Goal: Use online tool/utility

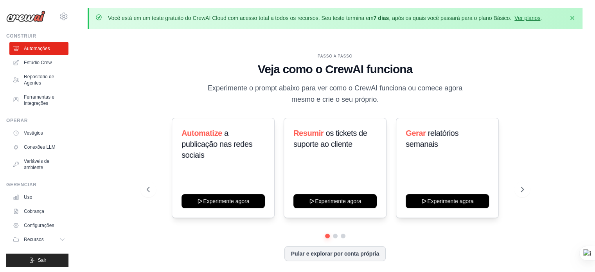
click at [202, 67] on h1 "Veja como o CrewAI funciona" at bounding box center [335, 69] width 377 height 14
click at [525, 18] on font "Ver planos" at bounding box center [527, 18] width 26 height 6
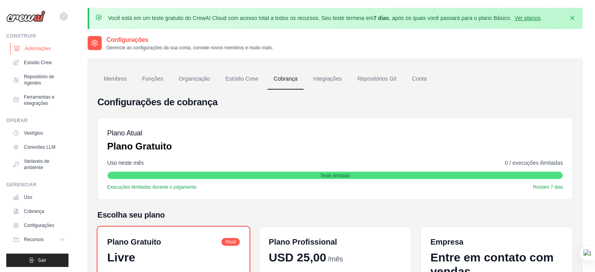
click at [30, 47] on font "Automações" at bounding box center [38, 48] width 26 height 5
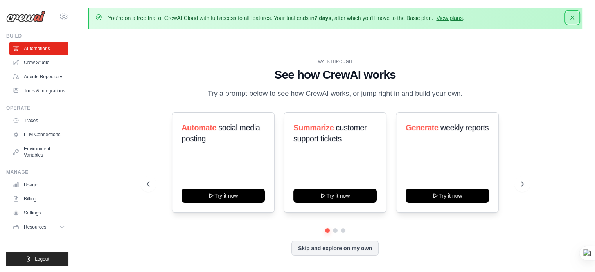
click at [570, 15] on icon "button" at bounding box center [572, 18] width 8 height 8
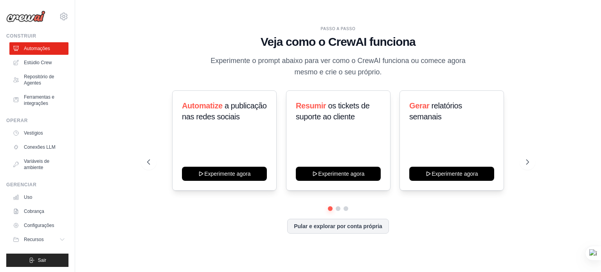
click at [213, 39] on h1 "Veja como o CrewAI funciona" at bounding box center [338, 42] width 382 height 14
click at [532, 160] on icon at bounding box center [528, 162] width 8 height 8
click at [338, 208] on button at bounding box center [337, 208] width 5 height 5
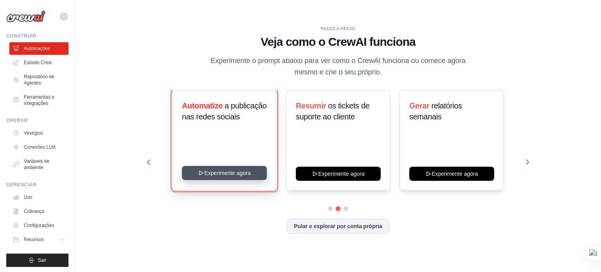
click at [243, 174] on button "Experimente agora" at bounding box center [224, 173] width 85 height 14
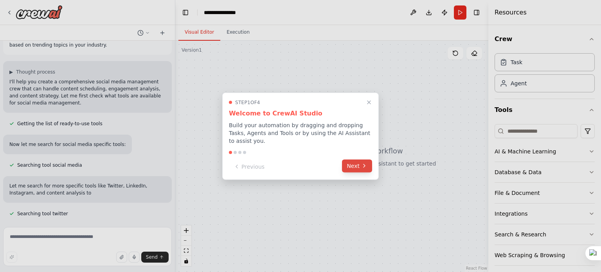
scroll to position [49, 0]
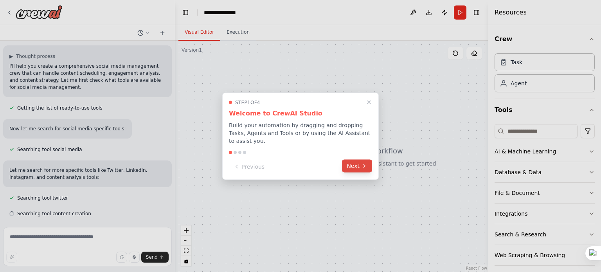
click at [360, 161] on button "Next" at bounding box center [357, 165] width 30 height 13
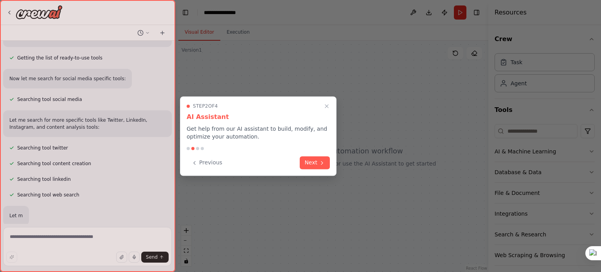
scroll to position [121, 0]
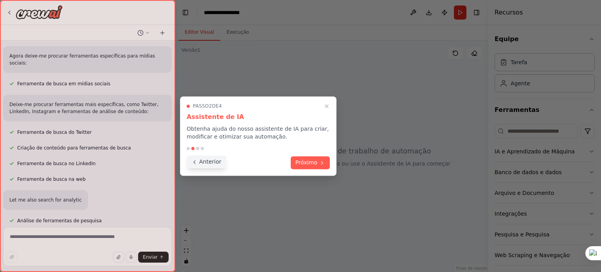
click at [205, 158] on font "Anterior" at bounding box center [210, 161] width 22 height 6
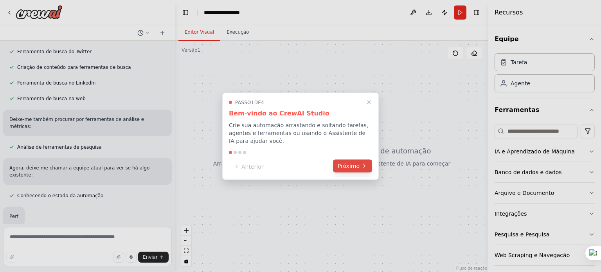
scroll to position [217, 0]
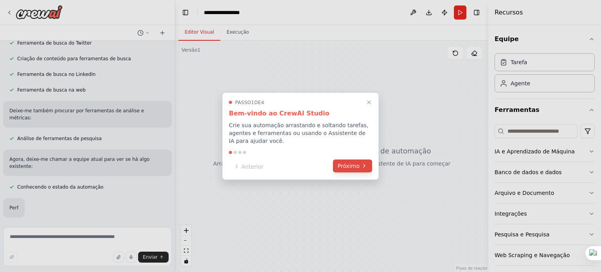
click at [350, 163] on font "Próximo" at bounding box center [349, 165] width 22 height 6
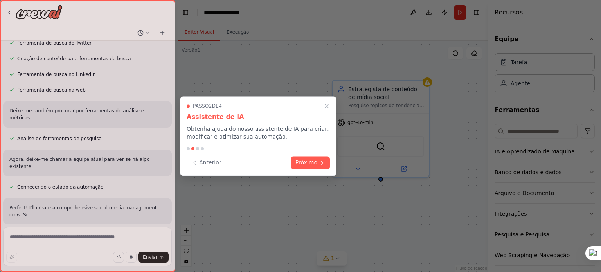
scroll to position [225, 0]
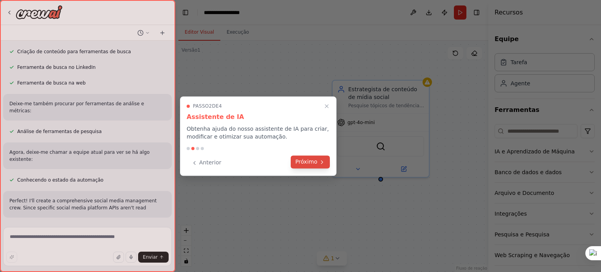
click at [301, 156] on button "Próximo" at bounding box center [310, 161] width 39 height 13
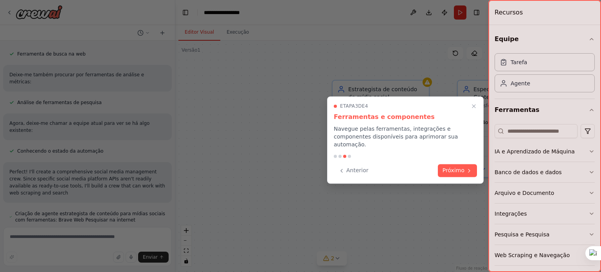
scroll to position [260, 0]
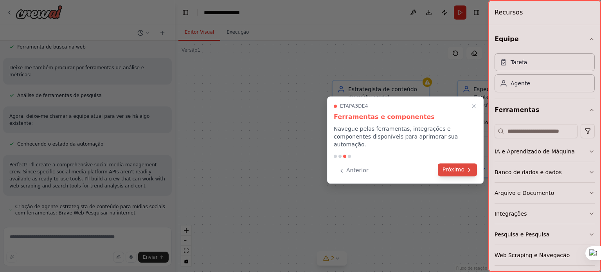
click at [458, 166] on font "Próximo" at bounding box center [453, 169] width 22 height 6
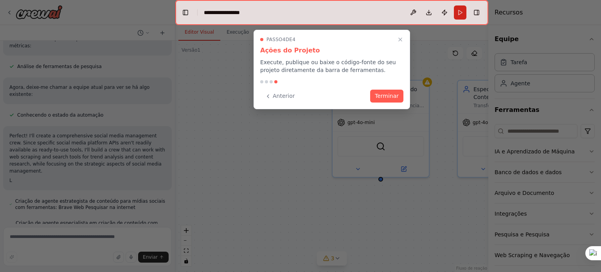
scroll to position [299, 0]
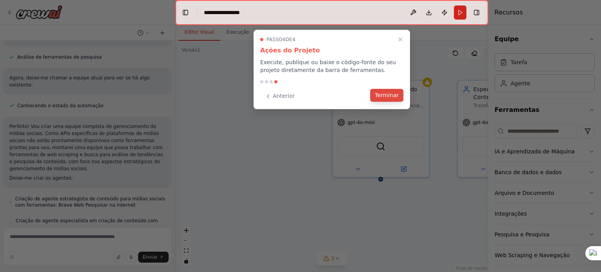
click at [394, 93] on font "Terminar" at bounding box center [387, 95] width 24 height 6
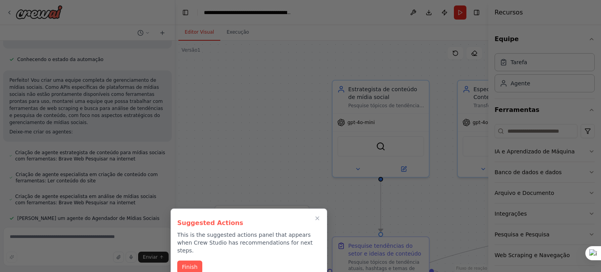
scroll to position [351, 0]
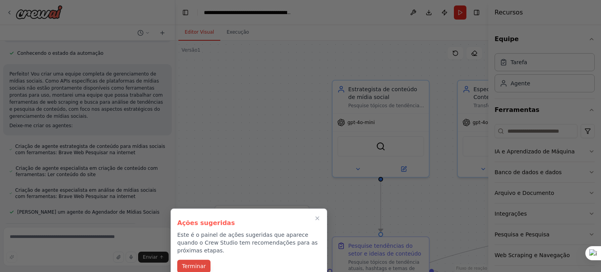
click at [187, 263] on font "Terminar" at bounding box center [194, 266] width 24 height 6
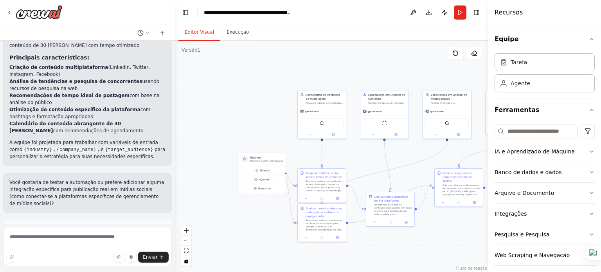
scroll to position [899, 0]
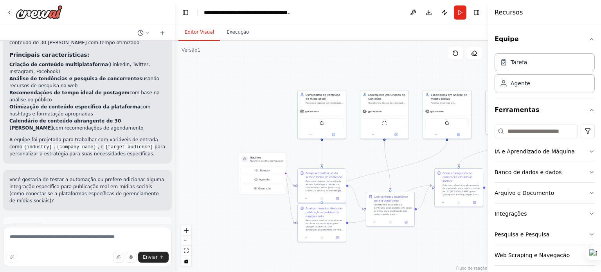
click at [83, 259] on font "Executar automação" at bounding box center [90, 261] width 49 height 5
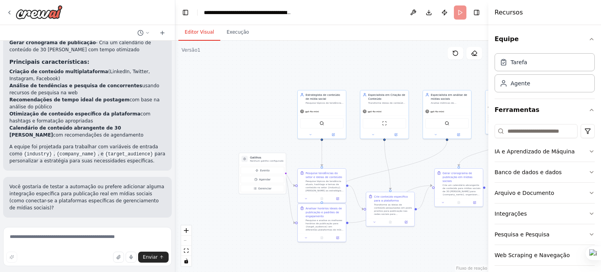
scroll to position [835, 0]
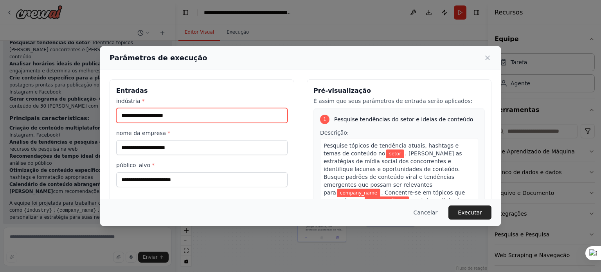
click at [158, 119] on input "indústria *" at bounding box center [201, 115] width 171 height 15
type input "**********"
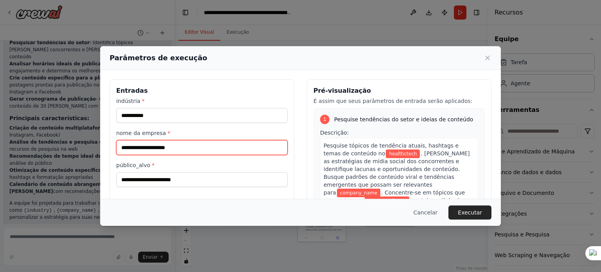
click at [175, 145] on input "nome da empresa *" at bounding box center [201, 147] width 171 height 15
type input "**********"
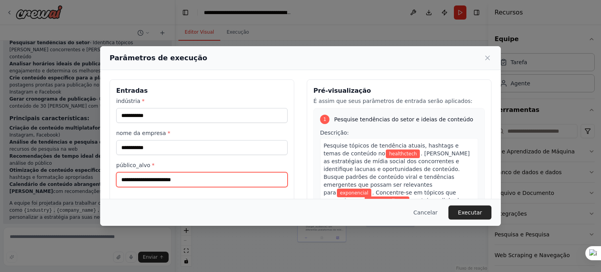
click at [171, 185] on input "público_alvo *" at bounding box center [201, 179] width 171 height 15
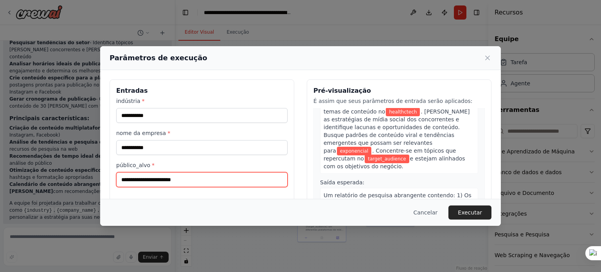
scroll to position [42, 0]
click at [189, 178] on input "público_alvo *" at bounding box center [201, 179] width 171 height 15
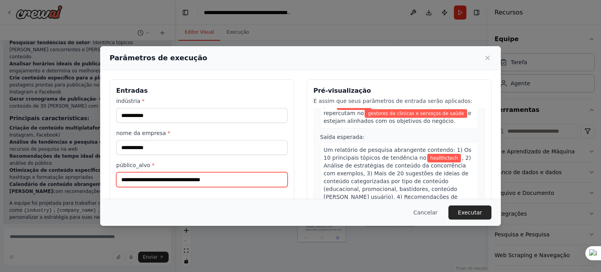
scroll to position [88, 0]
type input "**********"
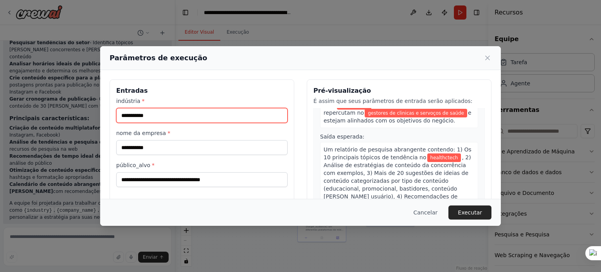
click at [188, 110] on input "**********" at bounding box center [201, 115] width 171 height 15
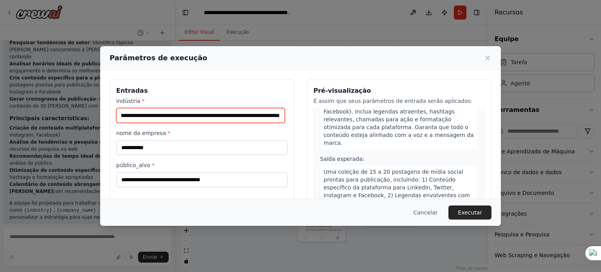
scroll to position [543, 0]
click at [280, 115] on input "**********" at bounding box center [200, 115] width 169 height 15
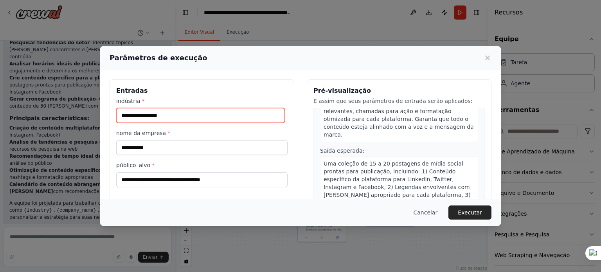
scroll to position [519, 0]
type input "*"
click at [138, 118] on input "**********" at bounding box center [200, 115] width 169 height 15
click at [275, 116] on input "**********" at bounding box center [200, 115] width 169 height 15
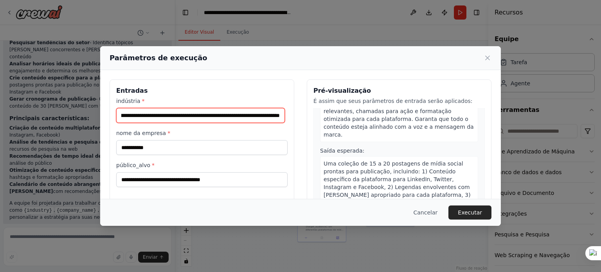
scroll to position [0, 125]
paste input "**********"
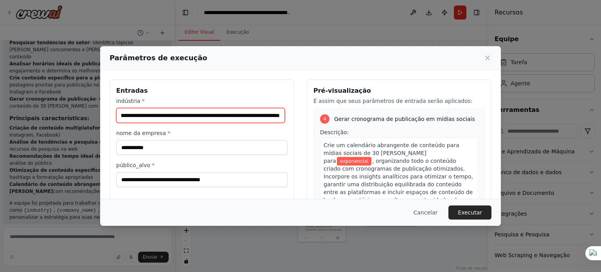
scroll to position [784, 0]
type input "**********"
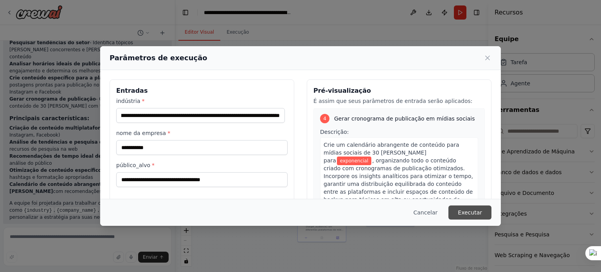
scroll to position [0, 0]
click at [472, 209] on font "Executar" at bounding box center [470, 212] width 24 height 6
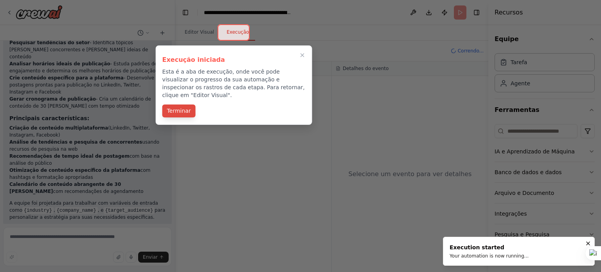
click at [177, 108] on font "Terminar" at bounding box center [179, 111] width 24 height 6
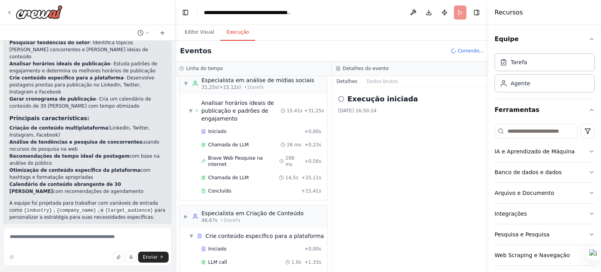
scroll to position [205, 0]
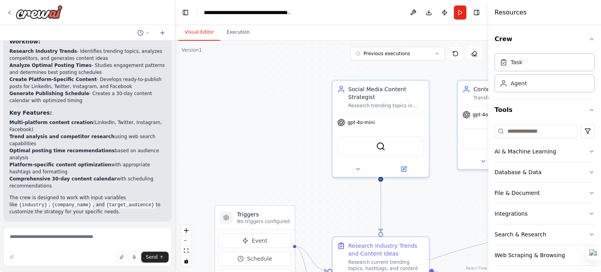
scroll to position [787, 0]
